Goal: Task Accomplishment & Management: Use online tool/utility

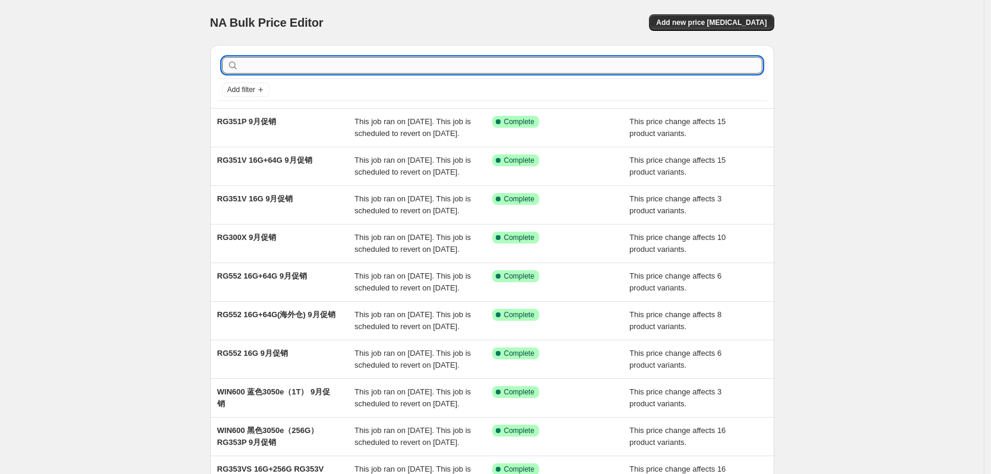
click at [397, 67] on input "text" at bounding box center [501, 65] width 521 height 17
type input "477M"
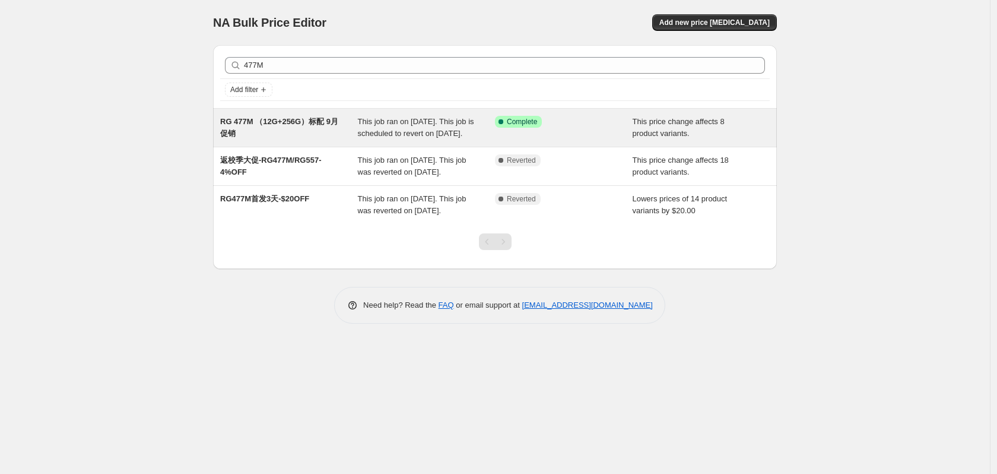
click at [322, 129] on div "RG 477M （12G+256G）标配 9月促销" at bounding box center [289, 128] width 138 height 24
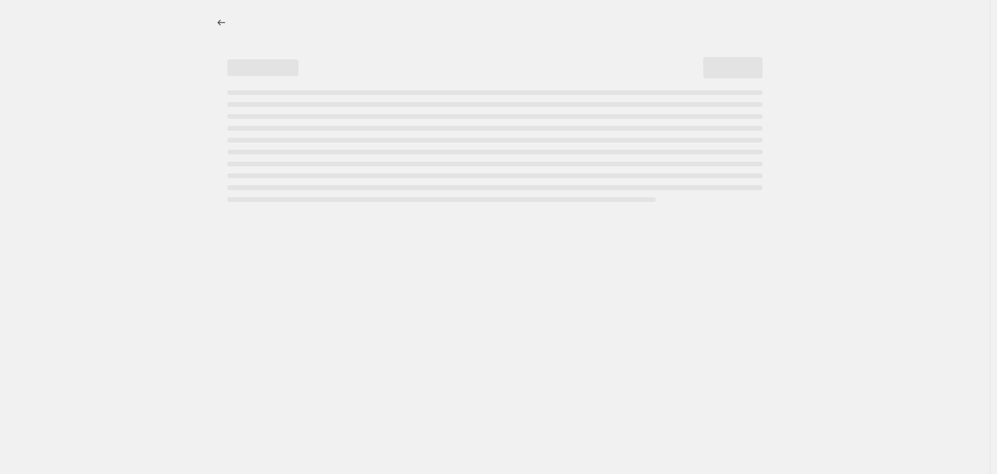
select select "pcap"
select select "no_change"
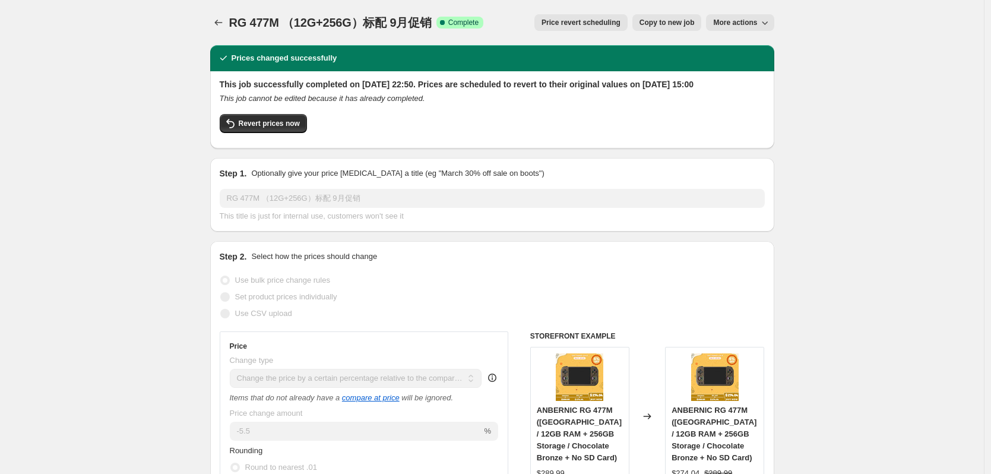
click at [685, 22] on span "Copy to new job" at bounding box center [666, 22] width 55 height 9
select select "pcap"
select select "no_change"
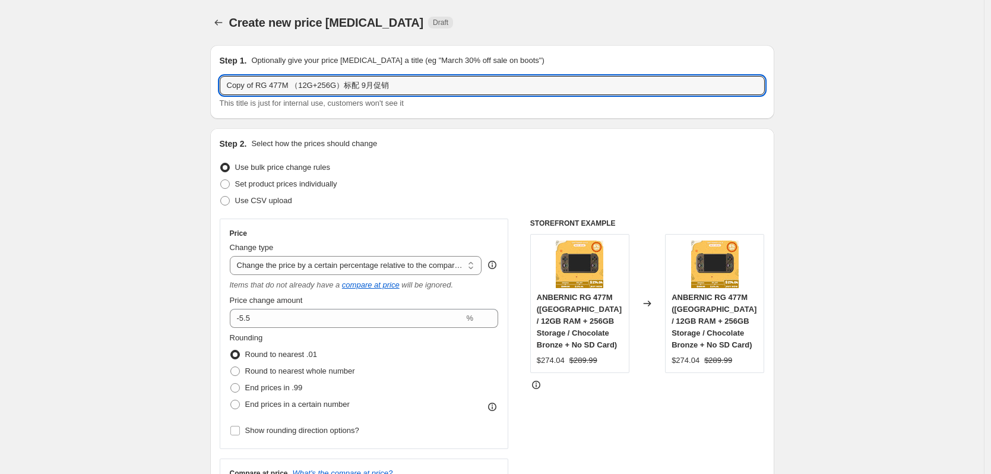
drag, startPoint x: 259, startPoint y: 87, endPoint x: 218, endPoint y: 87, distance: 41.0
click at [218, 87] on div "Step 1. Optionally give your price [MEDICAL_DATA] a title (eg "March 30% off sa…" at bounding box center [492, 82] width 564 height 74
click at [265, 84] on input "日常降价-RG 477M （12G+256G）标配 9月促销" at bounding box center [492, 85] width 545 height 19
drag, startPoint x: 364, startPoint y: 87, endPoint x: 414, endPoint y: 88, distance: 49.9
click at [414, 88] on input "日常降价-RG 477M （12G+256G）标配 9月促销" at bounding box center [492, 85] width 545 height 19
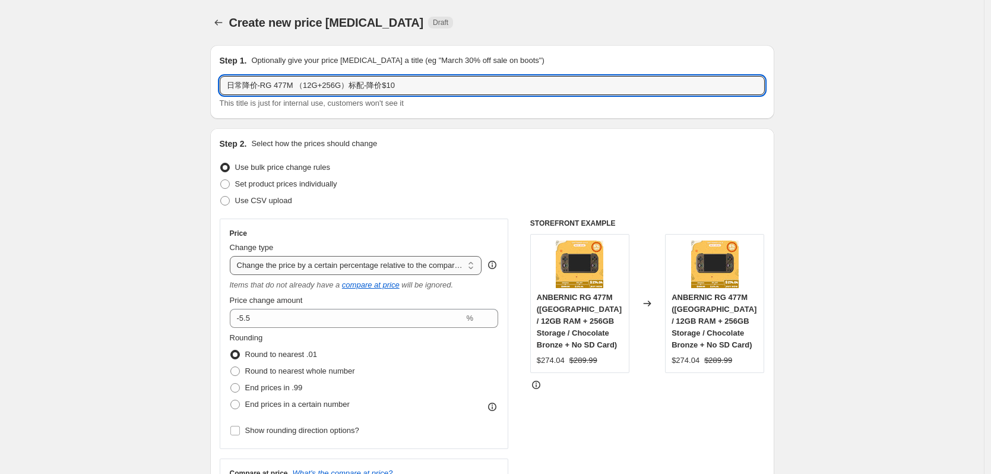
type input "日常降价-RG 477M （12G+256G）标配-降价$10"
click at [357, 265] on select "Change the price to a certain amount Change the price by a certain amount Chang…" at bounding box center [356, 265] width 252 height 19
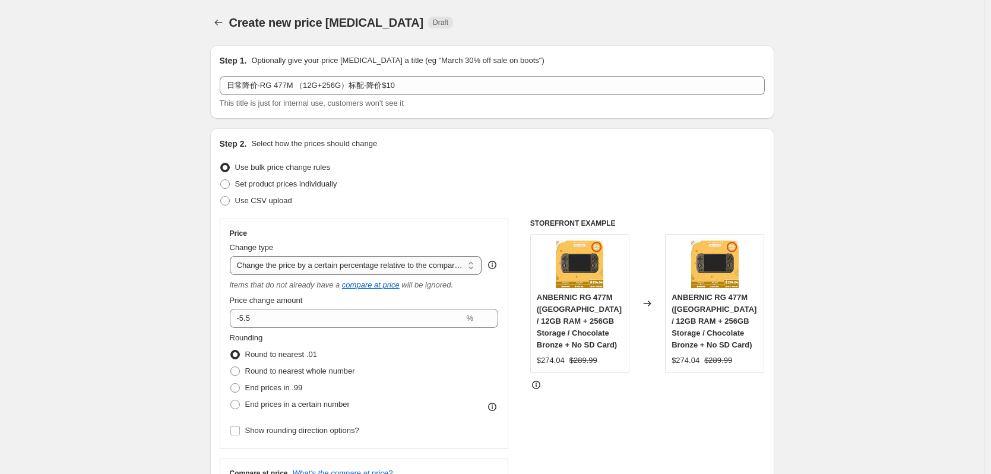
select select "percentage"
click at [233, 256] on select "Change the price to a certain amount Change the price by a certain amount Chang…" at bounding box center [356, 265] width 252 height 19
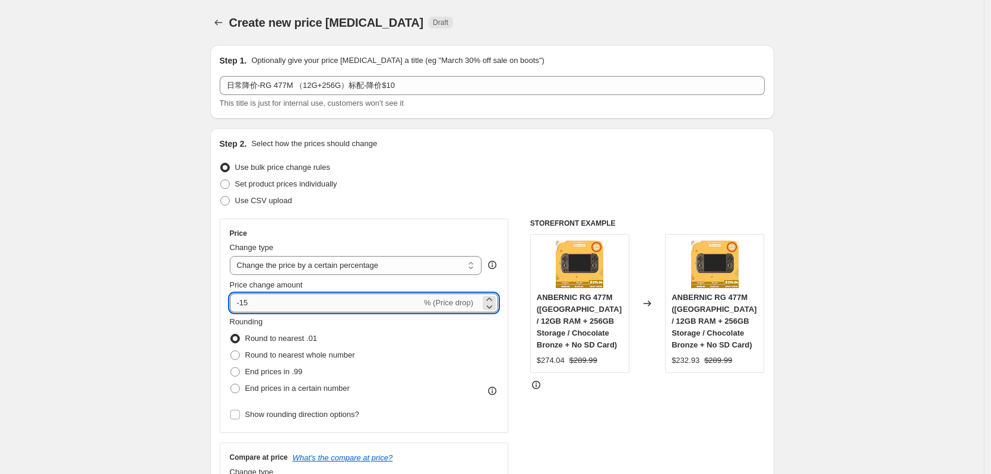
click at [252, 303] on input "-15" at bounding box center [326, 302] width 192 height 19
type input "-10"
click at [420, 226] on div "Price Change type Change the price to a certain amount Change the price by a ce…" at bounding box center [364, 325] width 289 height 214
click at [357, 268] on select "Change the price to a certain amount Change the price by a certain amount Chang…" at bounding box center [356, 265] width 252 height 19
select select "bcap"
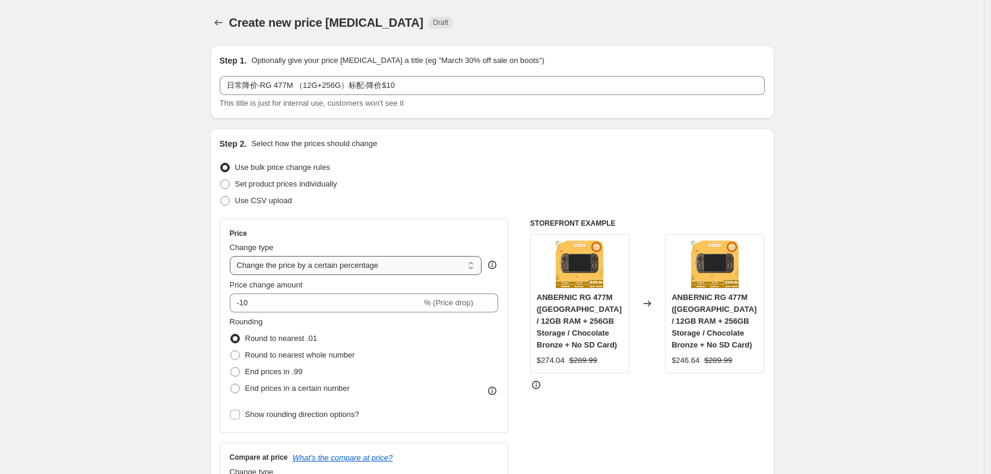
click at [233, 256] on select "Change the price to a certain amount Change the price by a certain amount Chang…" at bounding box center [356, 265] width 252 height 19
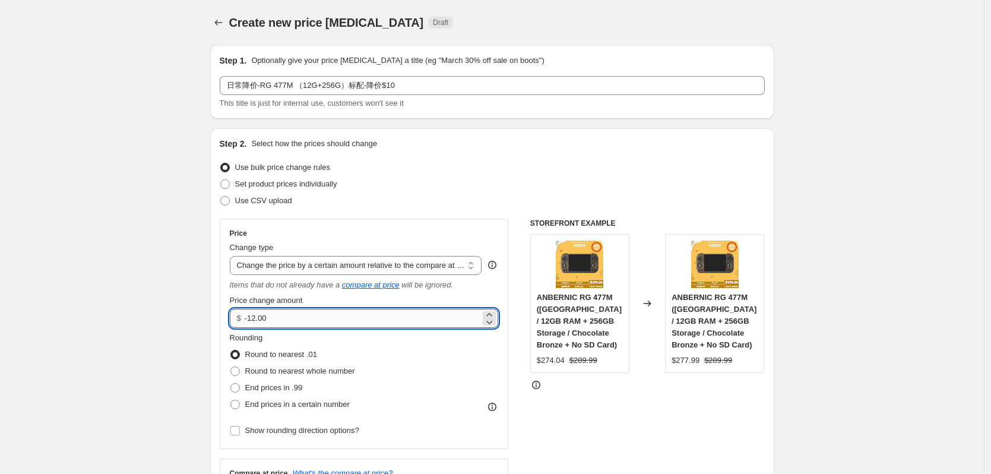
click at [258, 321] on input "-12.00" at bounding box center [363, 318] width 236 height 19
type input "-10.00"
click at [357, 218] on div "Price Change type Change the price to a certain amount Change the price by a ce…" at bounding box center [364, 333] width 289 height 230
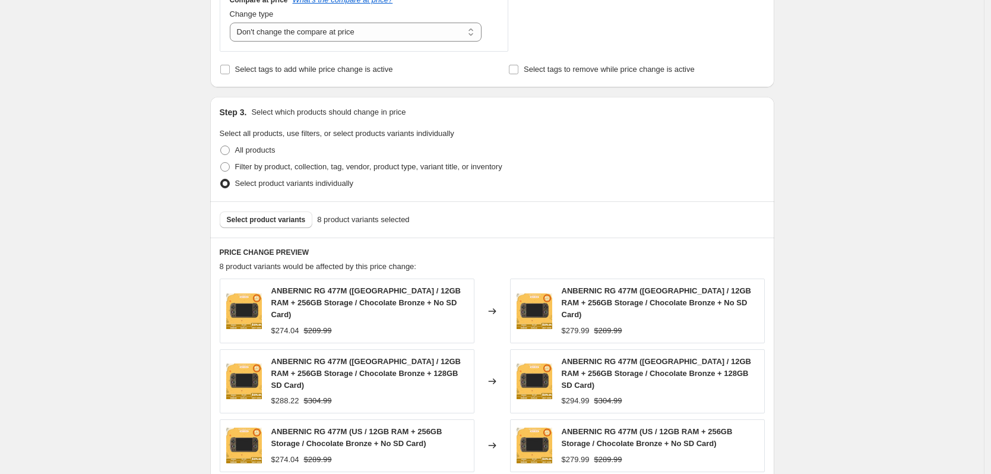
scroll to position [475, 0]
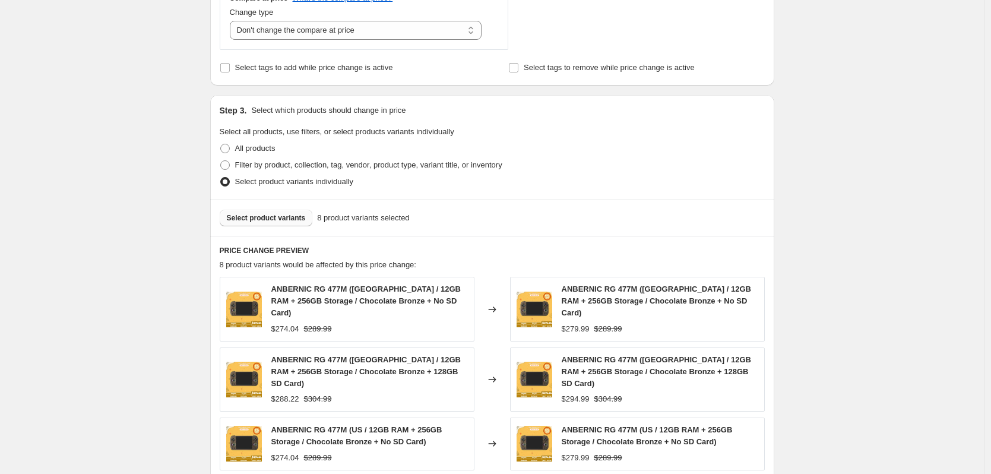
click at [302, 218] on span "Select product variants" at bounding box center [266, 217] width 79 height 9
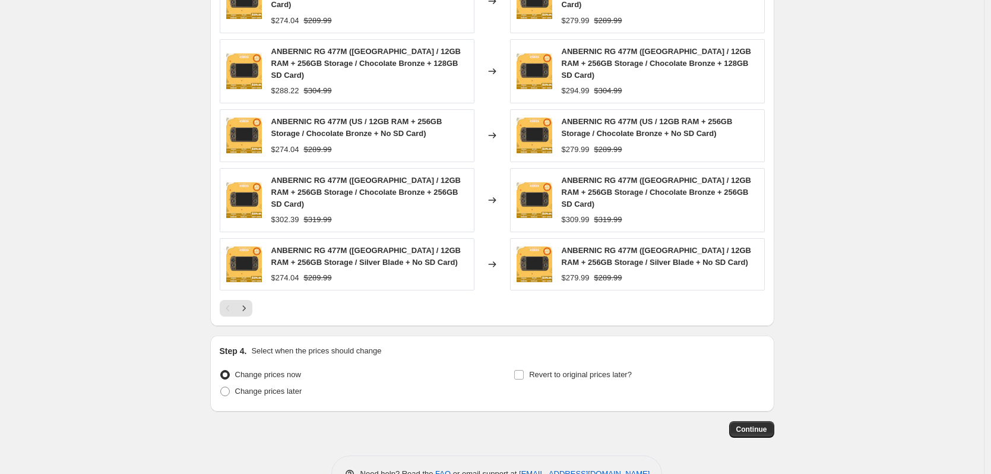
scroll to position [784, 0]
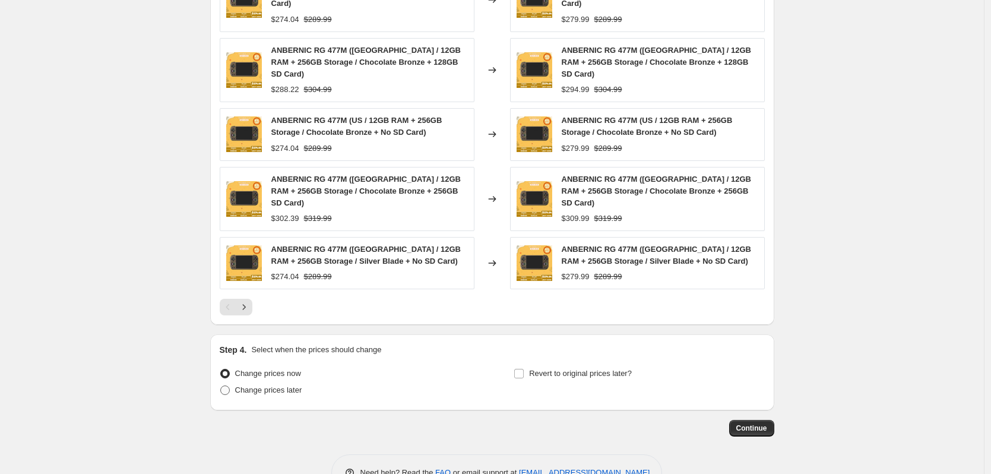
click at [264, 385] on span "Change prices later" at bounding box center [268, 389] width 67 height 9
click at [221, 385] on input "Change prices later" at bounding box center [220, 385] width 1 height 1
radio input "true"
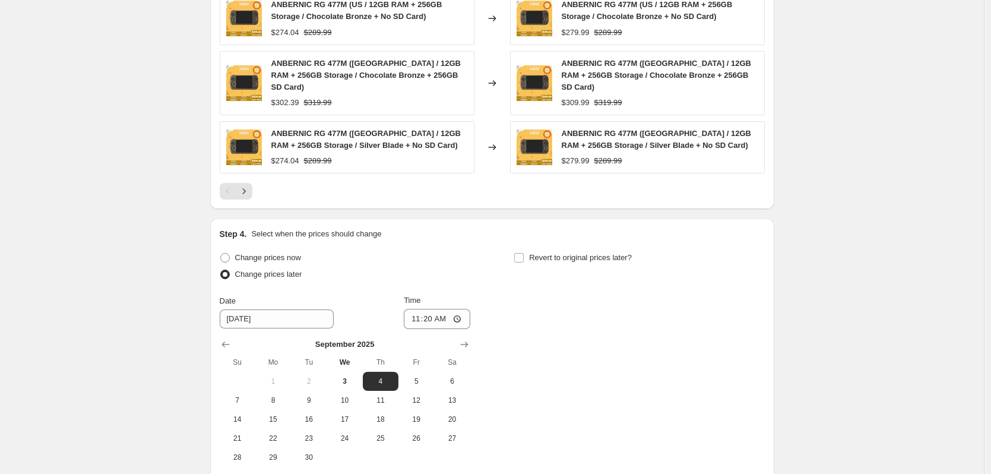
scroll to position [903, 0]
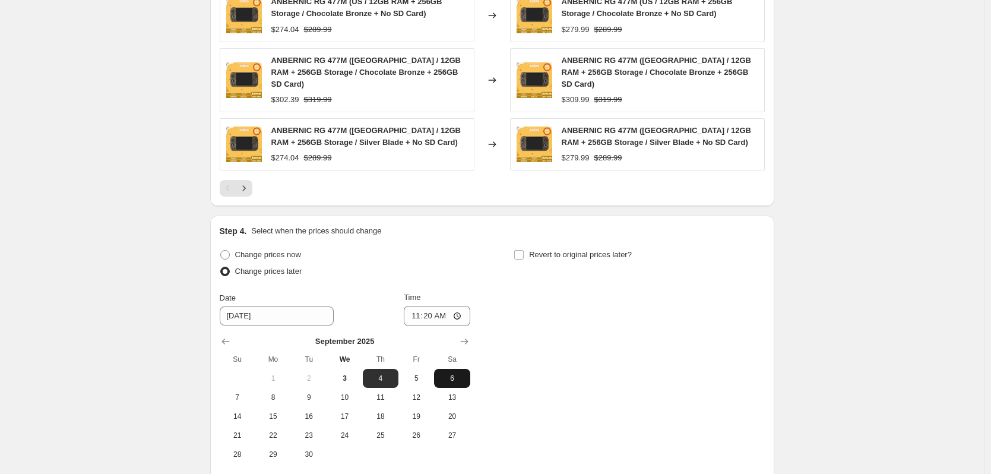
click at [452, 373] on span "6" at bounding box center [452, 377] width 26 height 9
type input "9/6/2025"
click at [435, 306] on input "11:20" at bounding box center [437, 316] width 66 height 20
type input "15:30"
click at [648, 267] on div "Change prices now Change prices later Date 9/6/2025 Time 15:30 September 2025 S…" at bounding box center [492, 354] width 545 height 217
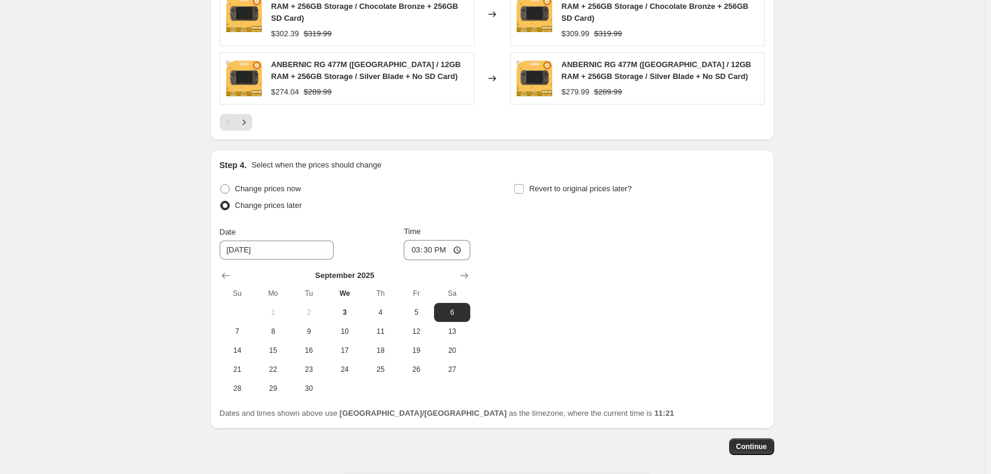
scroll to position [987, 0]
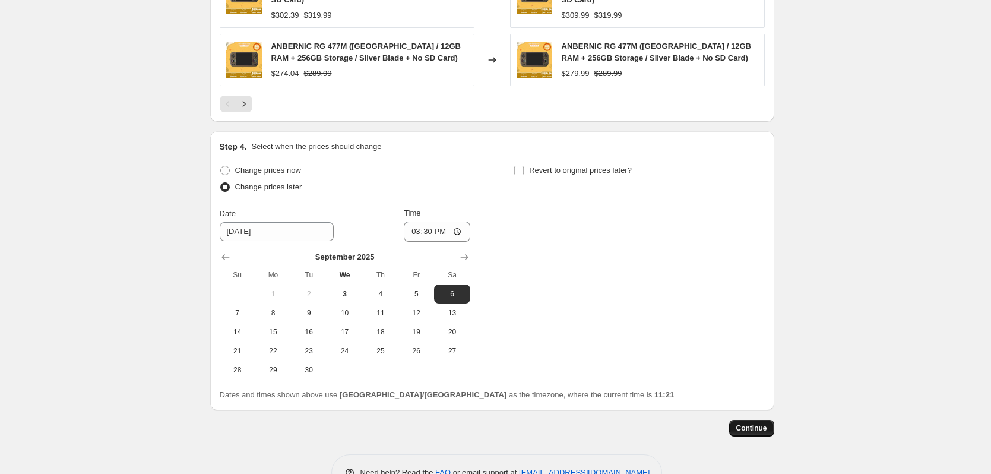
click at [759, 420] on button "Continue" at bounding box center [751, 428] width 45 height 17
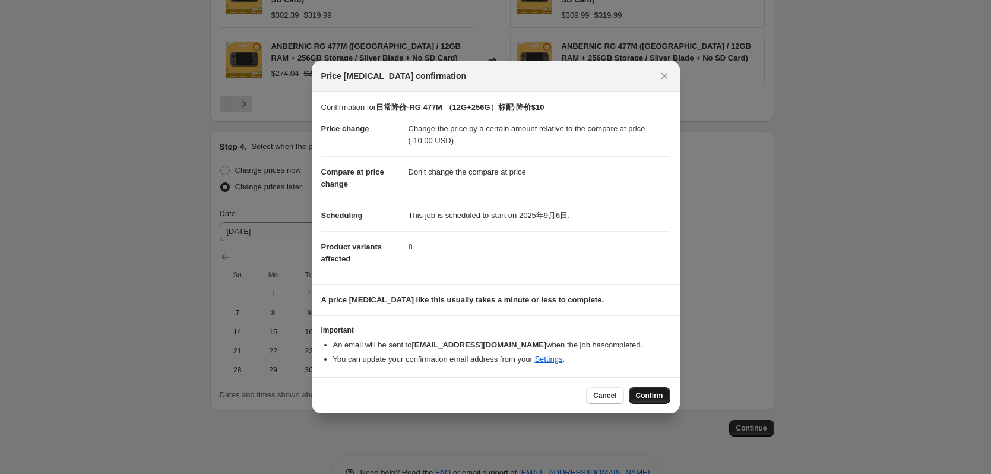
click at [656, 397] on span "Confirm" at bounding box center [649, 395] width 27 height 9
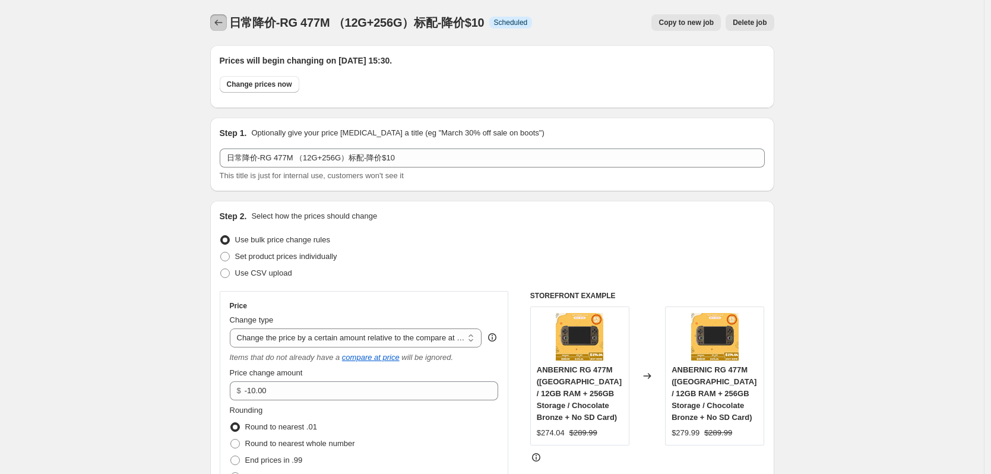
click at [221, 24] on icon "Price change jobs" at bounding box center [219, 23] width 12 height 12
